Goal: Navigation & Orientation: Find specific page/section

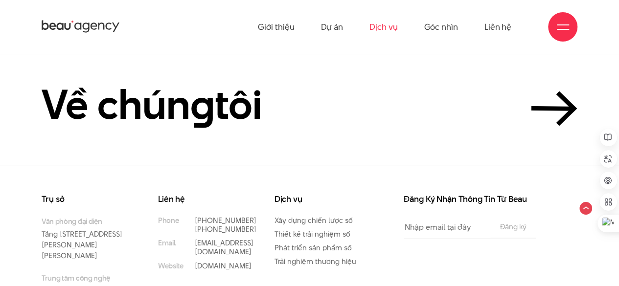
scroll to position [2738, 0]
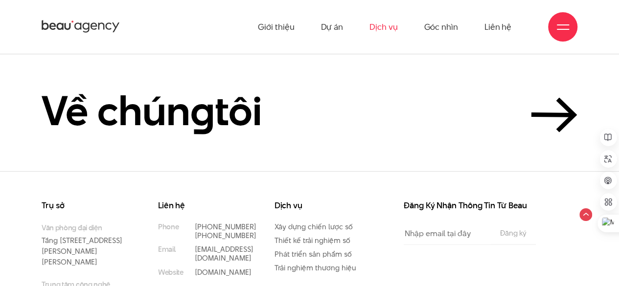
click at [98, 29] on icon at bounding box center [101, 26] width 6 height 7
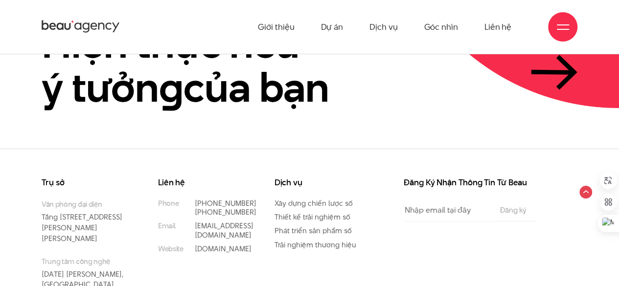
scroll to position [2155, 0]
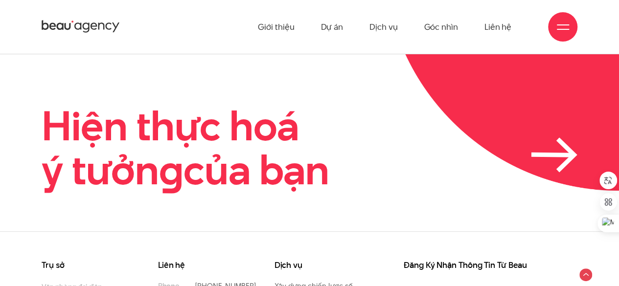
click at [551, 155] on icon at bounding box center [553, 155] width 39 height 0
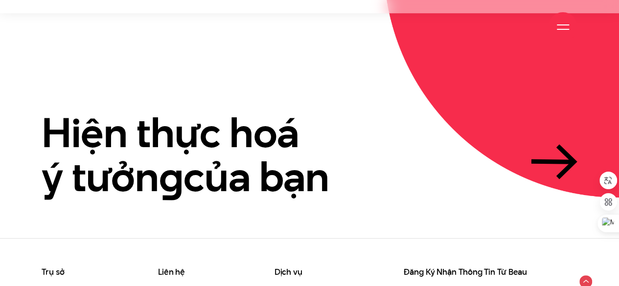
scroll to position [2238, 0]
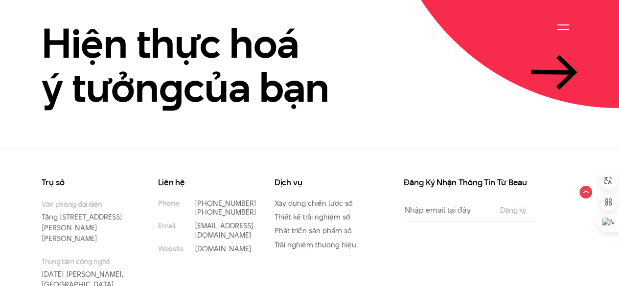
drag, startPoint x: 402, startPoint y: 150, endPoint x: 471, endPoint y: 149, distance: 69.1
click at [471, 179] on div "Đăng Ký Nhận Thông Tin Từ Beau Email The subscriber's email address. Đăng ký" at bounding box center [470, 252] width 175 height 147
drag, startPoint x: 158, startPoint y: 125, endPoint x: 188, endPoint y: 121, distance: 29.7
click at [188, 179] on h3 "Liên hệ" at bounding box center [201, 183] width 87 height 8
click at [68, 179] on h3 "Trụ sở" at bounding box center [85, 183] width 87 height 8
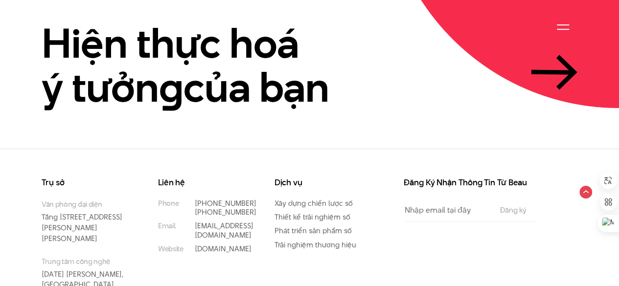
click at [68, 179] on h3 "Trụ sở" at bounding box center [85, 183] width 87 height 8
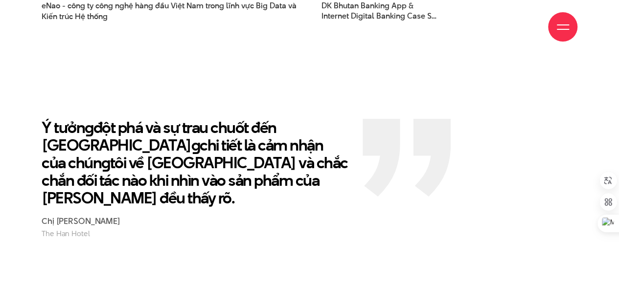
scroll to position [1529, 0]
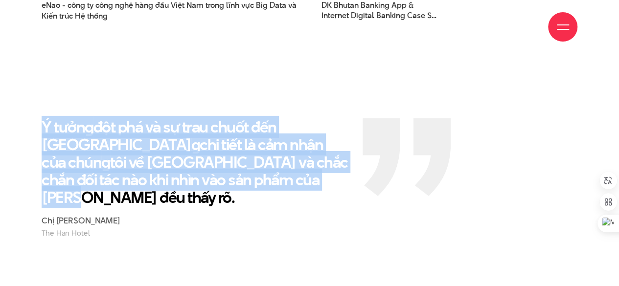
drag, startPoint x: 156, startPoint y: 141, endPoint x: 44, endPoint y: 91, distance: 123.0
click at [44, 119] on p "Ý tưởn g đột phá và sự trau chuốt đến từn g chi tiết là cảm nhận của chún g tôi…" at bounding box center [195, 163] width 307 height 88
click at [141, 119] on p "Ý tưởn g đột phá và sự trau chuốt đến từn g chi tiết là cảm nhận của chún g tôi…" at bounding box center [195, 163] width 307 height 88
drag, startPoint x: 177, startPoint y: 139, endPoint x: 36, endPoint y: 94, distance: 147.9
click at [36, 119] on div "Ý tưởn g đột phá và sự trau chuốt đến từn g chi tiết là cảm nhận của chún g tôi…" at bounding box center [194, 179] width 321 height 120
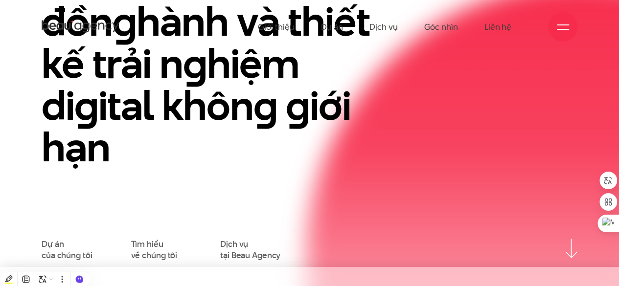
scroll to position [0, 0]
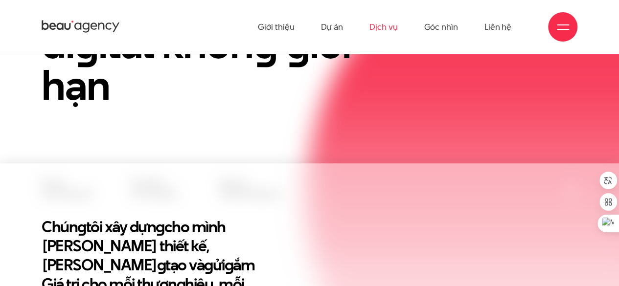
click at [392, 24] on link "Dịch vụ" at bounding box center [384, 27] width 28 height 54
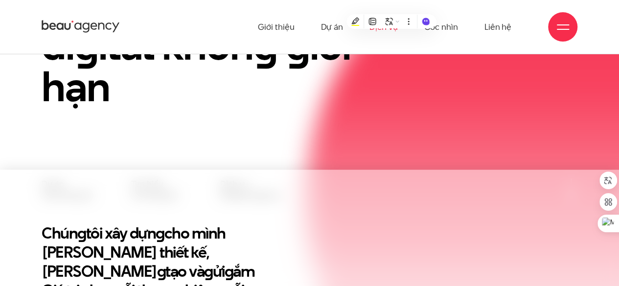
scroll to position [150, 0]
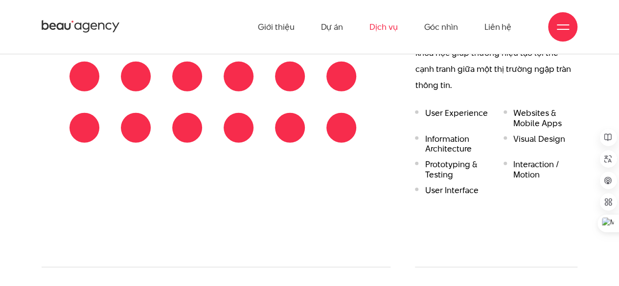
scroll to position [1113, 0]
